Goal: Browse casually

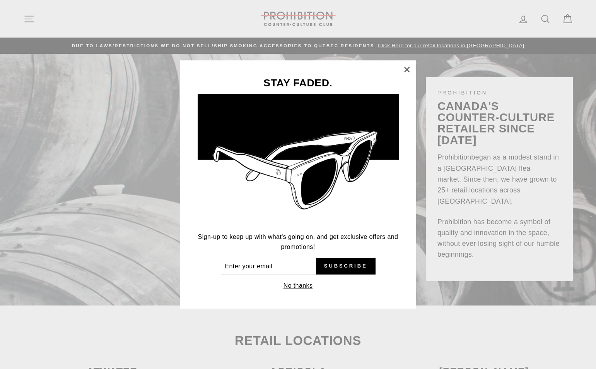
click at [407, 66] on icon "button" at bounding box center [406, 69] width 11 height 11
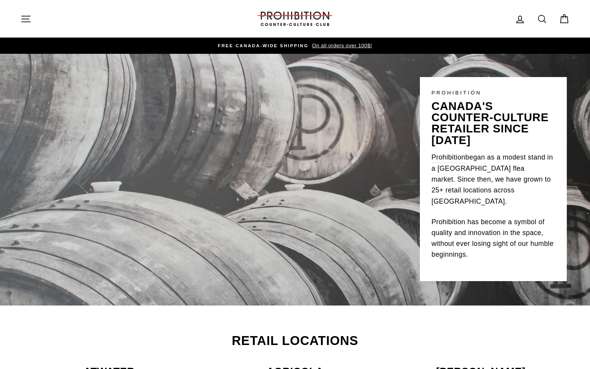
click at [24, 19] on icon "button" at bounding box center [26, 19] width 9 height 6
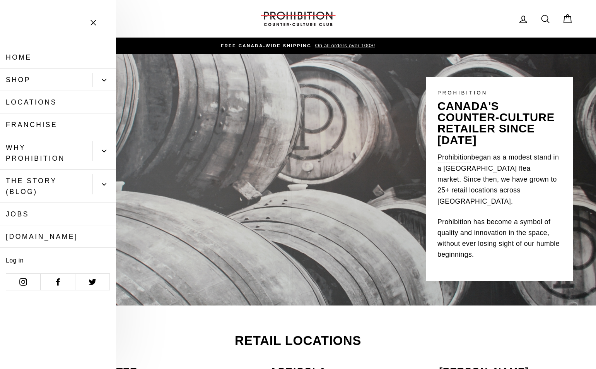
click at [87, 82] on link "Shop" at bounding box center [46, 79] width 92 height 22
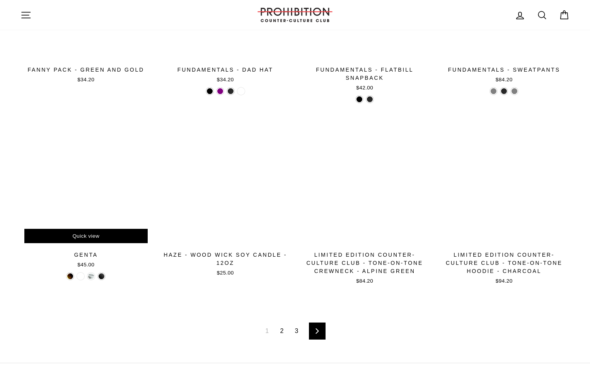
scroll to position [1154, 0]
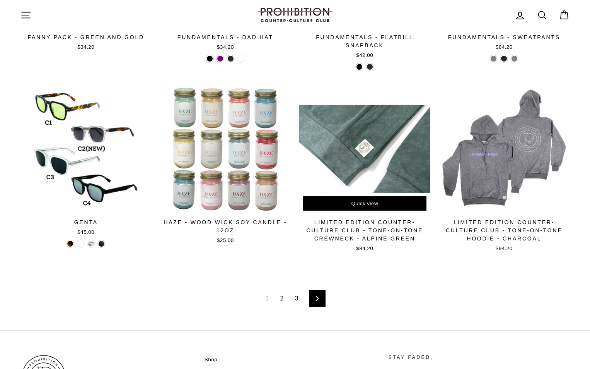
click at [315, 198] on div "Quick view" at bounding box center [364, 203] width 123 height 15
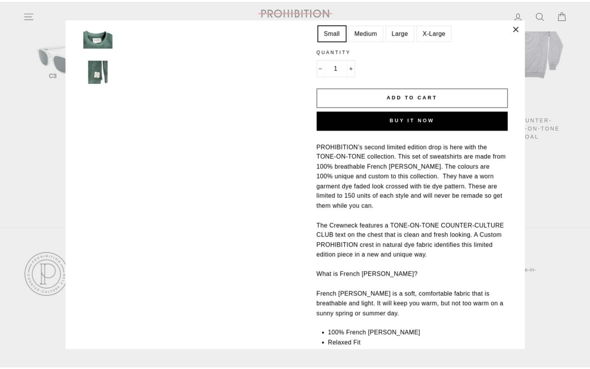
scroll to position [0, 0]
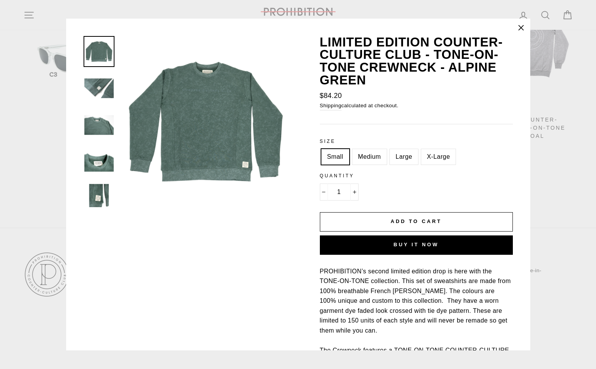
click at [518, 29] on icon "button" at bounding box center [521, 27] width 11 height 11
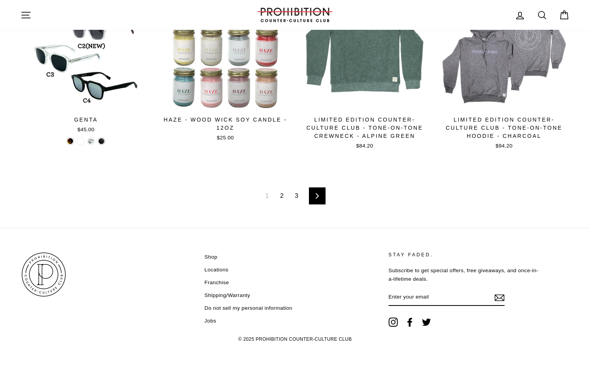
click at [318, 197] on icon at bounding box center [317, 195] width 5 height 5
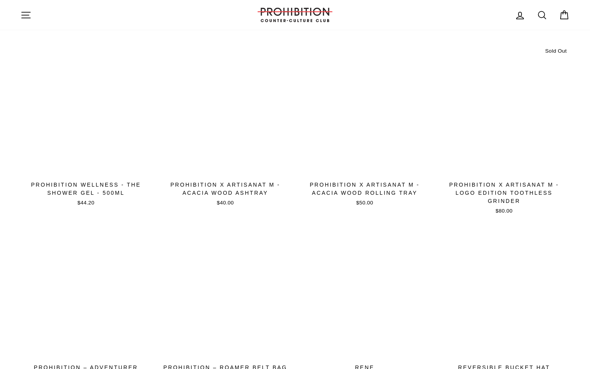
scroll to position [1160, 0]
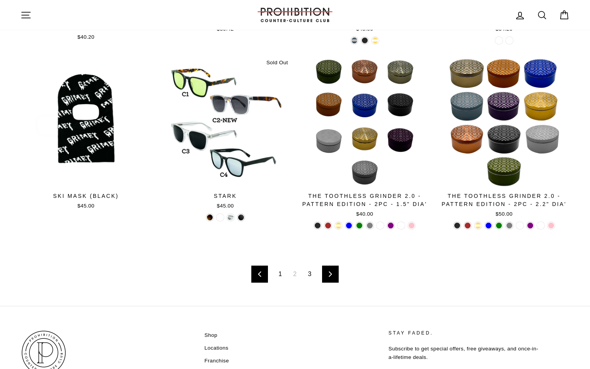
click at [326, 275] on link "Next" at bounding box center [330, 273] width 17 height 17
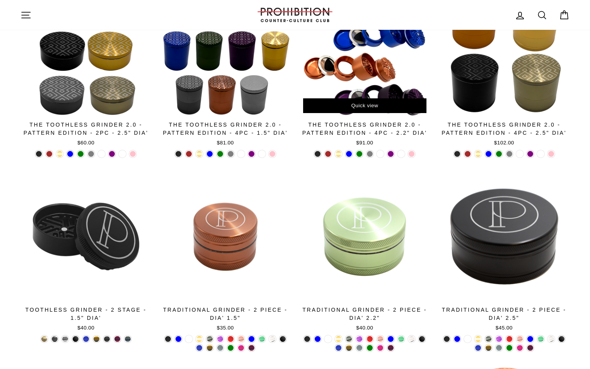
scroll to position [302, 0]
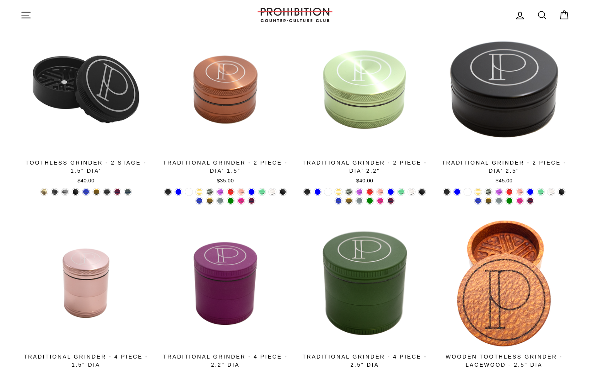
click at [22, 16] on icon "button" at bounding box center [25, 15] width 11 height 11
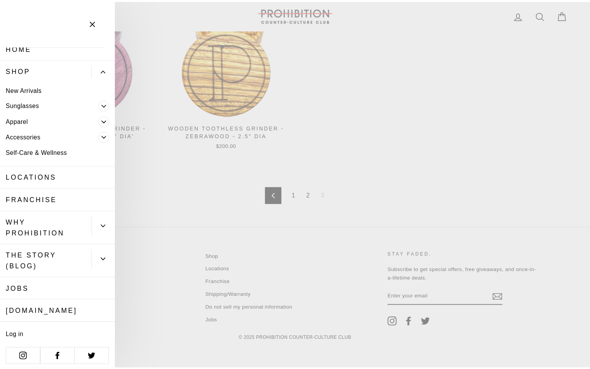
scroll to position [13, 0]
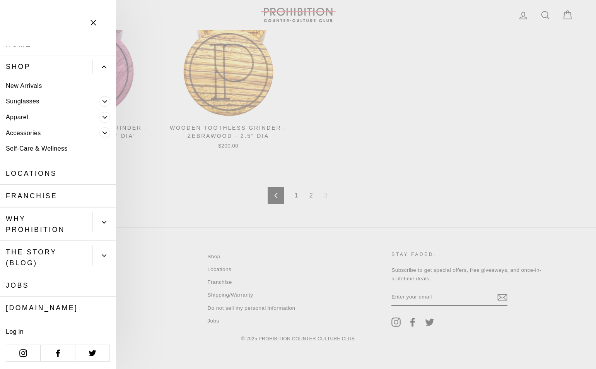
click at [94, 20] on icon "button" at bounding box center [93, 22] width 11 height 11
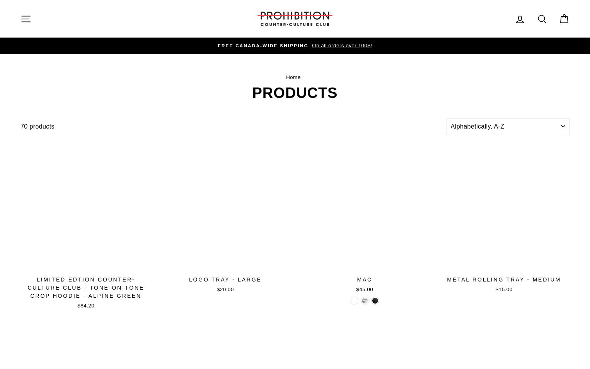
scroll to position [1160, 0]
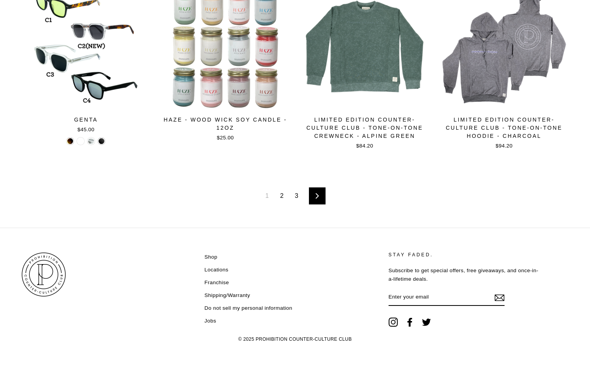
scroll to position [1257, 0]
